Goal: Transaction & Acquisition: Book appointment/travel/reservation

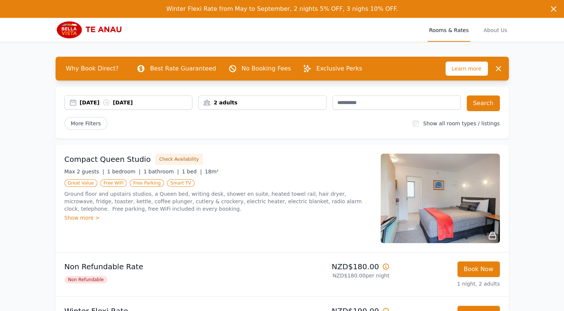
click at [73, 99] on div "[DATE] [DATE]" at bounding box center [128, 102] width 127 height 7
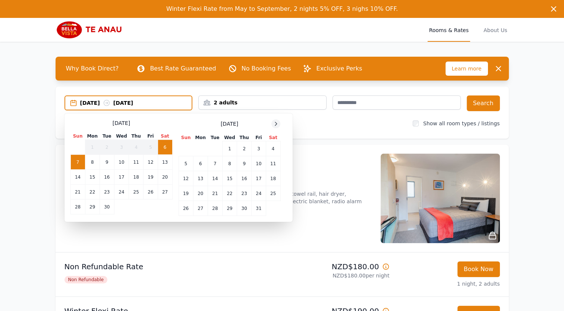
click at [278, 126] on div at bounding box center [275, 123] width 9 height 9
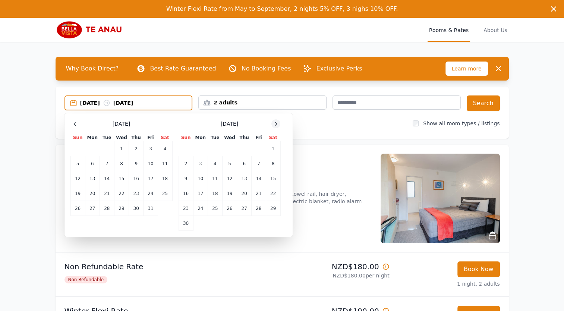
click at [278, 126] on div at bounding box center [275, 123] width 9 height 9
click at [230, 206] on td "31" at bounding box center [229, 208] width 15 height 15
click at [277, 123] on icon at bounding box center [276, 124] width 6 height 6
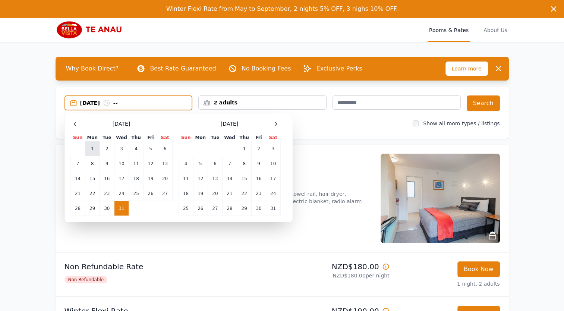
click at [92, 147] on td "1" at bounding box center [92, 148] width 15 height 15
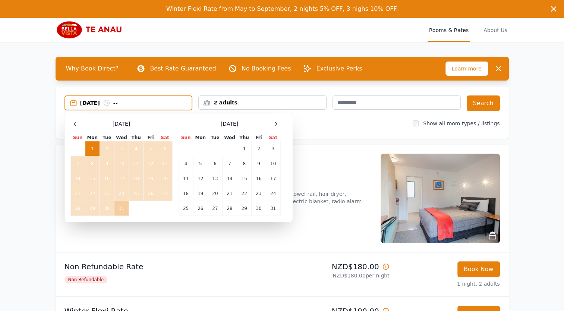
click at [118, 208] on td "31" at bounding box center [121, 208] width 15 height 15
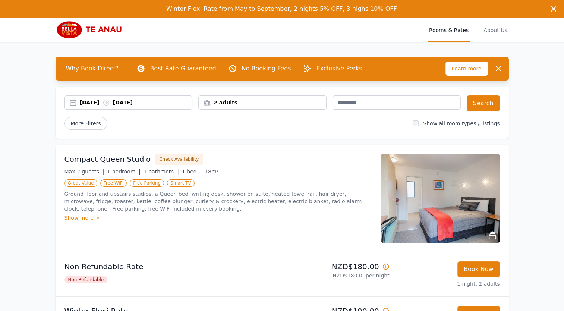
click at [72, 104] on div "[DATE] [DATE]" at bounding box center [128, 102] width 127 height 7
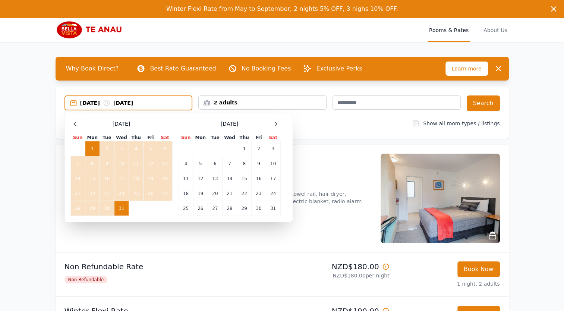
click at [115, 205] on td "31" at bounding box center [121, 208] width 15 height 15
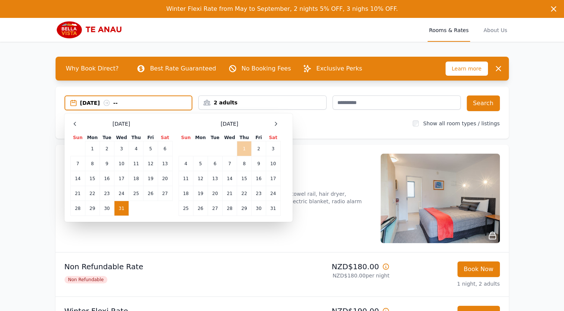
click at [245, 150] on td "1" at bounding box center [244, 148] width 15 height 15
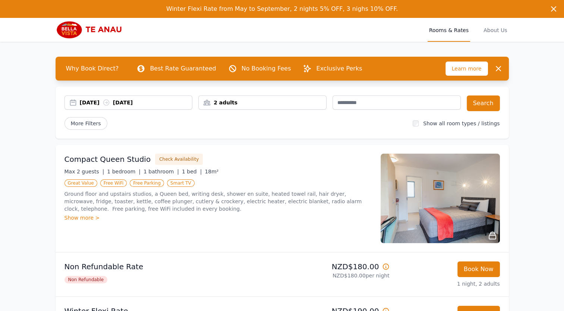
click at [217, 105] on div "2 adults" at bounding box center [262, 102] width 127 height 7
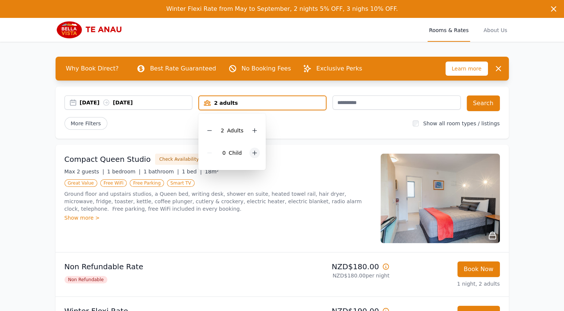
click at [252, 153] on icon at bounding box center [254, 153] width 6 height 6
click at [483, 102] on button "Search" at bounding box center [482, 103] width 33 height 16
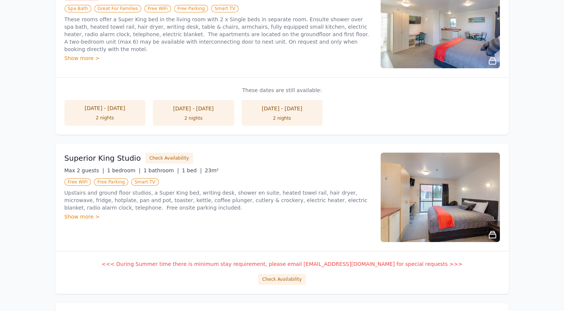
scroll to position [342, 0]
